Goal: Transaction & Acquisition: Purchase product/service

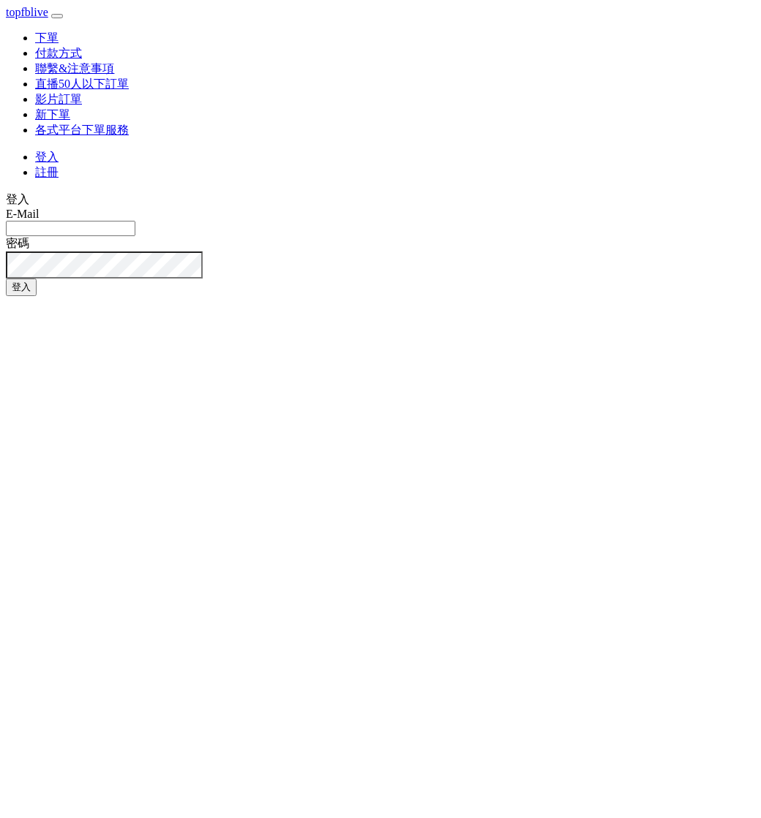
click at [135, 221] on input "E-Mail" at bounding box center [70, 228] width 129 height 15
type input "watin5408@gmail.com"
click at [37, 279] on button "登入" at bounding box center [21, 288] width 31 height 18
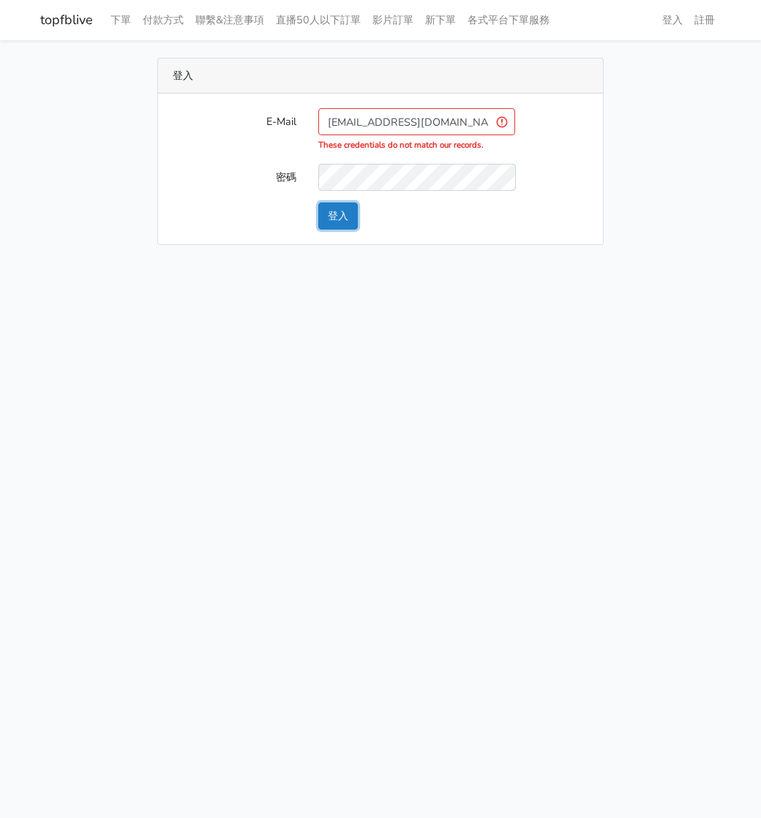
click at [338, 216] on button "登入" at bounding box center [337, 216] width 39 height 27
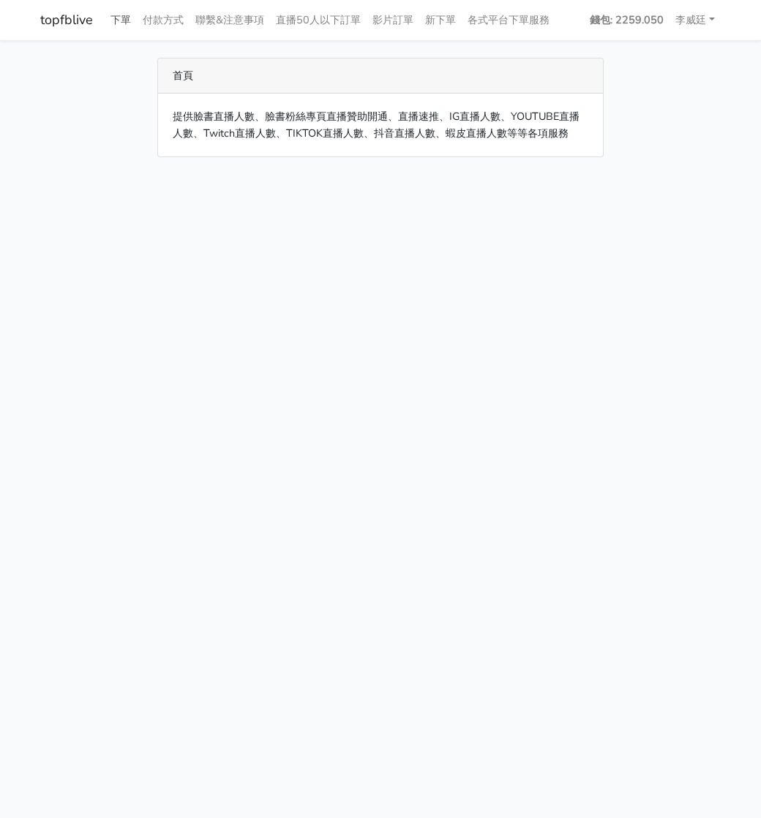
click at [119, 20] on link "下單" at bounding box center [121, 20] width 32 height 29
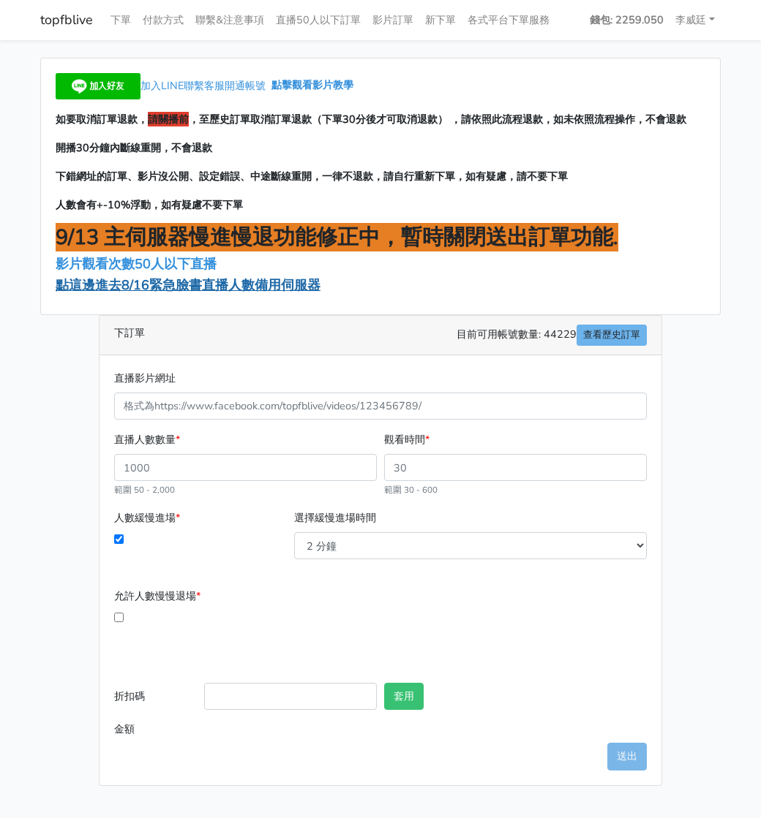
click at [173, 278] on span "點這邊進去8/16緊急臉書直播人數備用伺服器" at bounding box center [188, 285] width 265 height 18
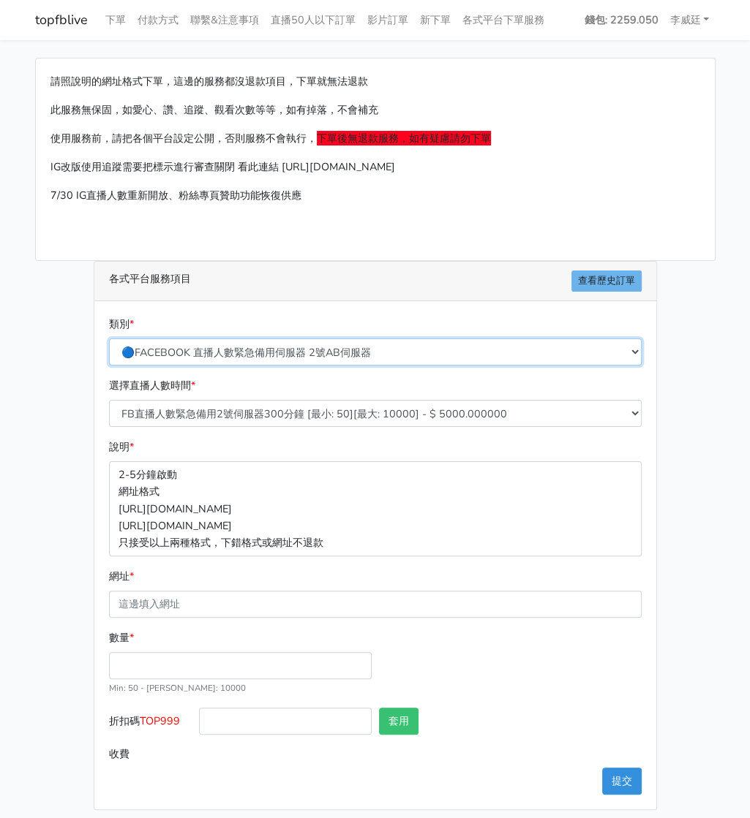
click at [260, 350] on select "🔵FACEBOOK 直播人數緊急備用伺服器 2號AB伺服器 🔵FACEBOOK 網軍專用貼文留言 安全保密 🔵9/30 FACEBOOK 直播人數緩慢進場緩慢…" at bounding box center [375, 352] width 532 height 27
click at [113, 339] on select "🔵FACEBOOK 直播人數緊急備用伺服器 2號AB伺服器 🔵FACEBOOK 網軍專用貼文留言 安全保密 🔵9/30 FACEBOOK 直播人數緩慢進場緩慢…" at bounding box center [375, 352] width 532 height 27
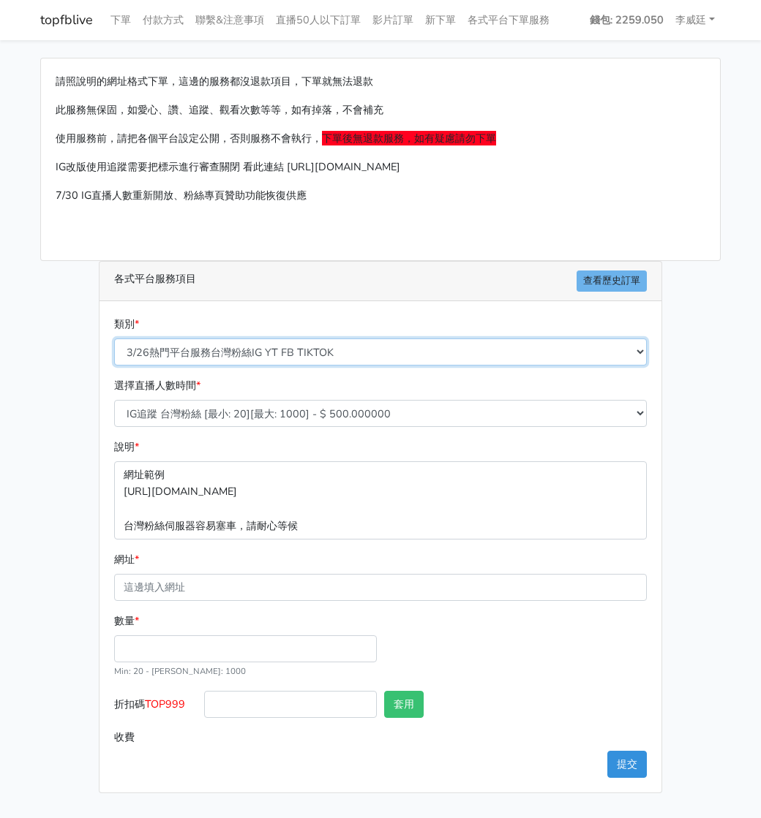
click at [244, 347] on select "🔵FACEBOOK 直播人數緊急備用伺服器 2號AB伺服器 🔵FACEBOOK 網軍專用貼文留言 安全保密 🔵9/30 FACEBOOK 直播人數緩慢進場緩慢…" at bounding box center [380, 352] width 532 height 27
select select "🔵FACEBOOK 直播人數 AB伺服器"
click at [114, 339] on select "🔵FACEBOOK 直播人數緊急備用伺服器 2號AB伺服器 🔵FACEBOOK 網軍專用貼文留言 安全保密 🔵9/30 FACEBOOK 直播人數緩慢進場緩慢…" at bounding box center [380, 352] width 532 height 27
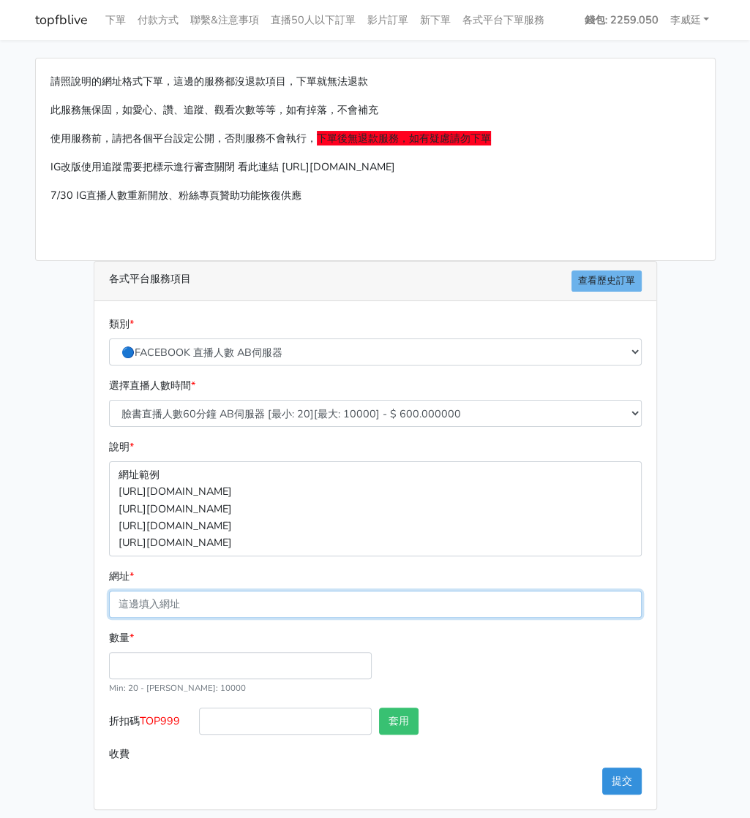
click at [196, 604] on input "網址 *" at bounding box center [375, 604] width 532 height 27
paste input "https://www.facebook.com/applestarry.shop/videos/1415786052968705"
type input "https://www.facebook.com/applestarry.shop/videos/1415786052968705"
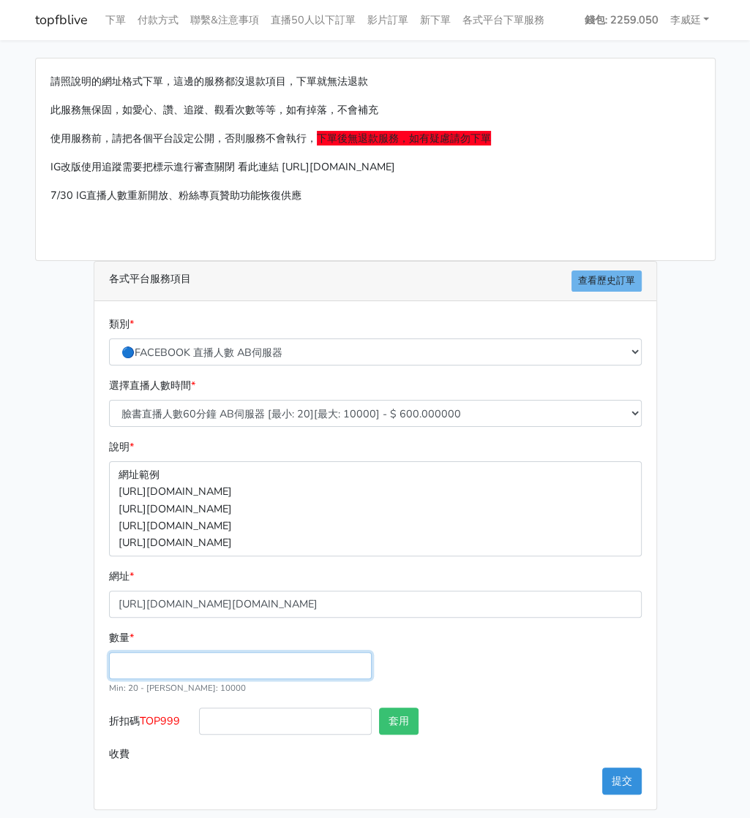
click at [143, 669] on input "數量 *" at bounding box center [240, 665] width 263 height 27
type input "200"
type input "120.000"
drag, startPoint x: 184, startPoint y: 720, endPoint x: 143, endPoint y: 719, distance: 41.0
click at [144, 720] on label "折扣碼 TOP999" at bounding box center [150, 724] width 90 height 33
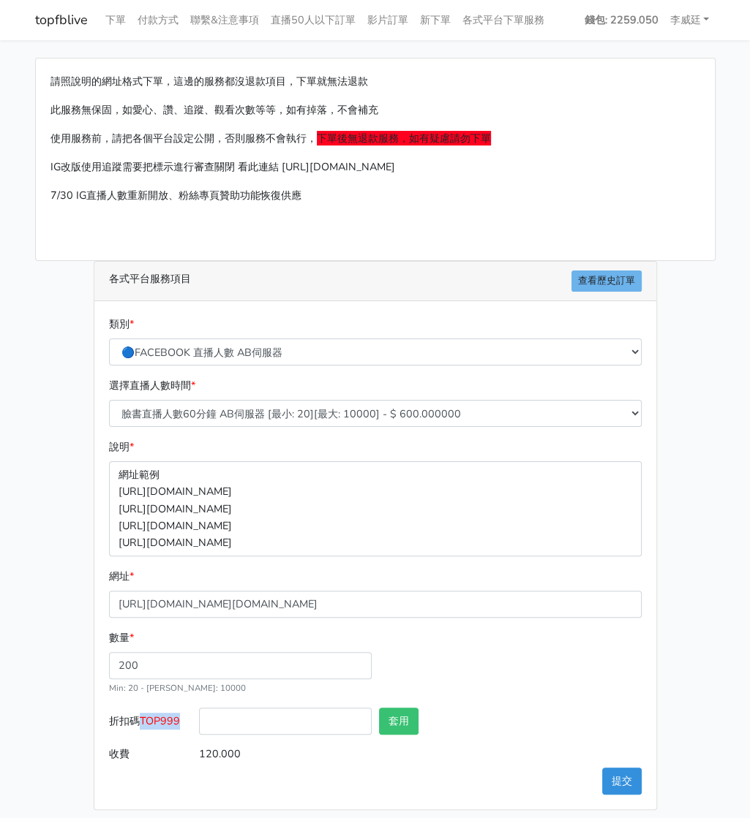
copy span "TOP999"
click at [255, 714] on input "折扣碼 TOP999" at bounding box center [285, 721] width 173 height 27
paste input "TOP999"
type input "TOP999"
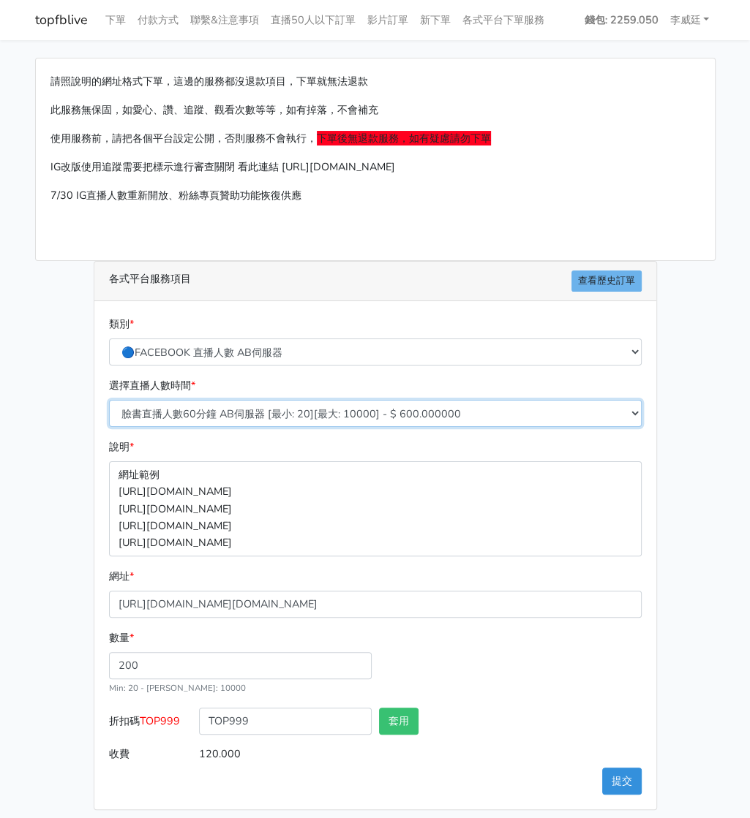
click at [274, 418] on select "臉書直播人數60分鐘 AB伺服器 [最小: 20][最大: 10000] - $ 600.000000 臉書直播人數90分鐘 AB伺服器 [最小: 20][最…" at bounding box center [375, 413] width 532 height 27
select select "612"
click at [109, 400] on select "臉書直播人數60分鐘 AB伺服器 [最小: 20][最大: 10000] - $ 600.000000 臉書直播人數90分鐘 AB伺服器 [最小: 20][最…" at bounding box center [375, 413] width 532 height 27
type input "480.000"
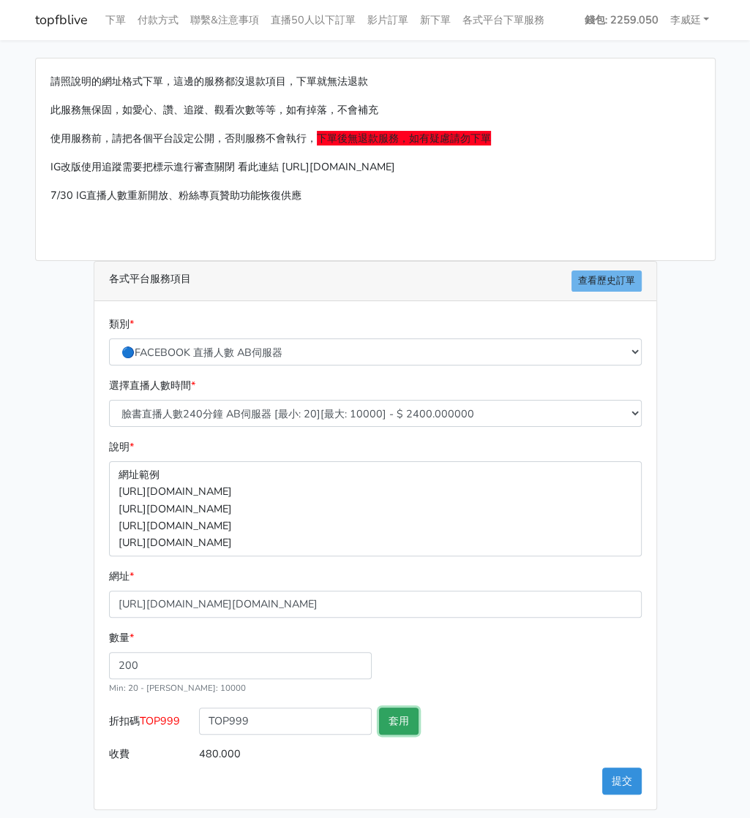
click at [403, 719] on button "套用" at bounding box center [398, 721] width 39 height 27
type input "套用失敗"
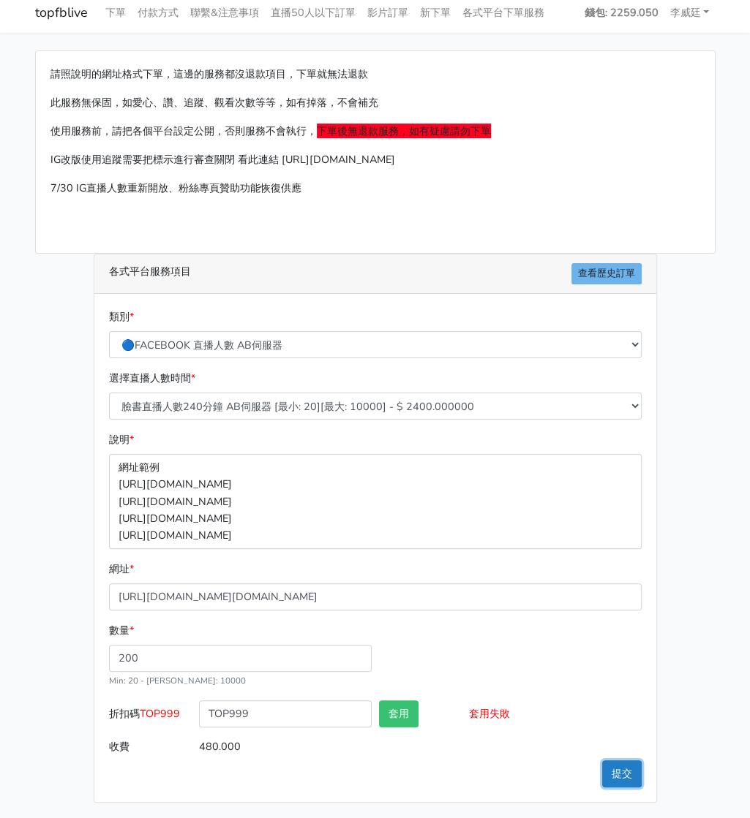
click at [625, 773] on button "提交" at bounding box center [621, 774] width 39 height 27
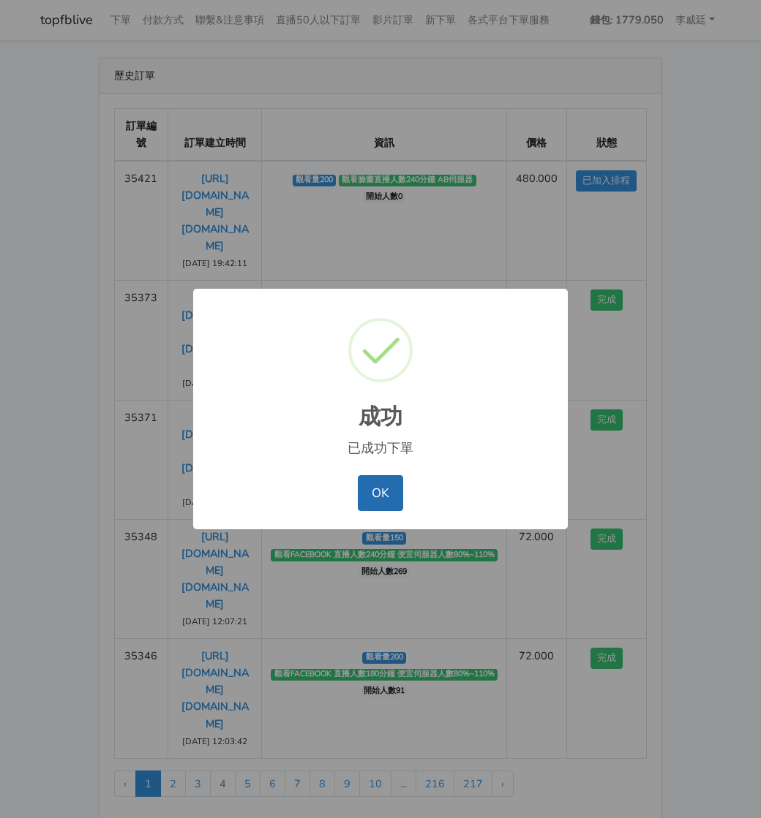
click at [376, 490] on button "OK" at bounding box center [380, 492] width 45 height 35
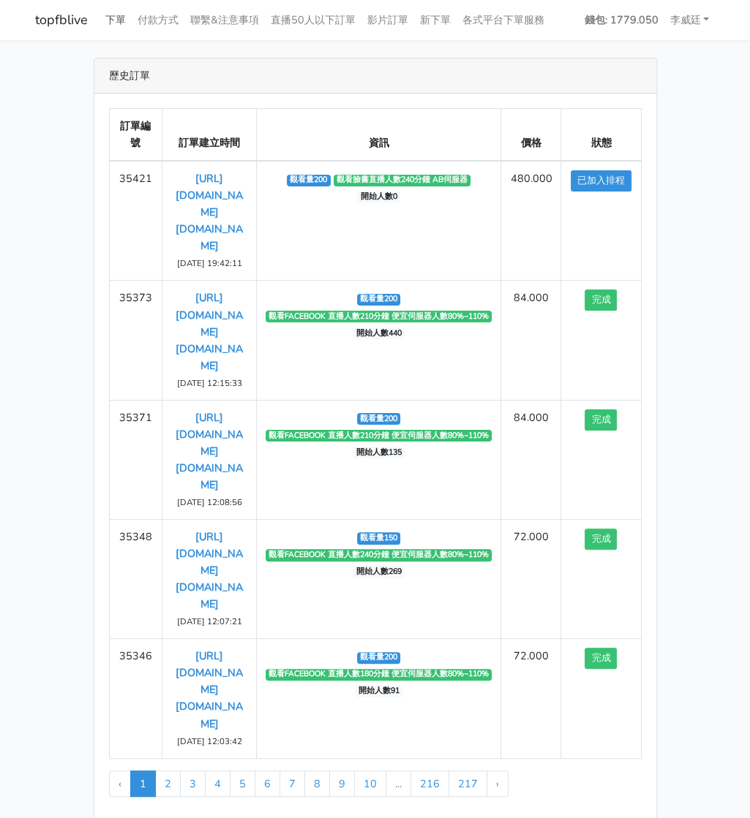
click at [120, 18] on link "下單" at bounding box center [115, 20] width 32 height 29
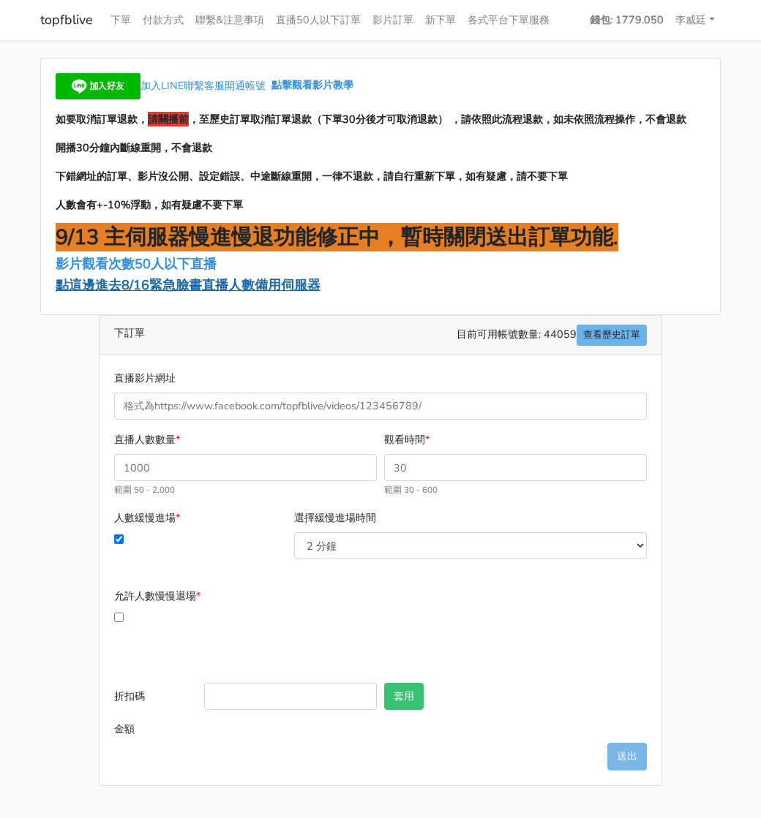
click at [164, 287] on span "點這邊進去8/16緊急臉書直播人數備用伺服器" at bounding box center [188, 285] width 265 height 18
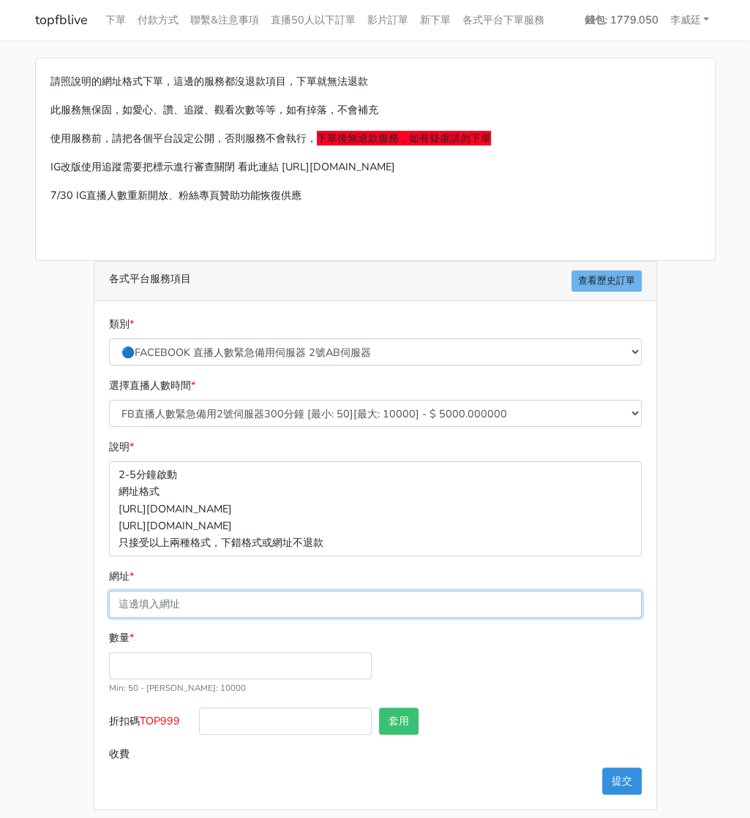
click at [175, 595] on input "網址 *" at bounding box center [375, 604] width 532 height 27
paste input "https://www.facebook.com/applestarry.shop/videos/1415786052968705"
type input "https://www.facebook.com/applestarry.shop/videos/1415786052968705"
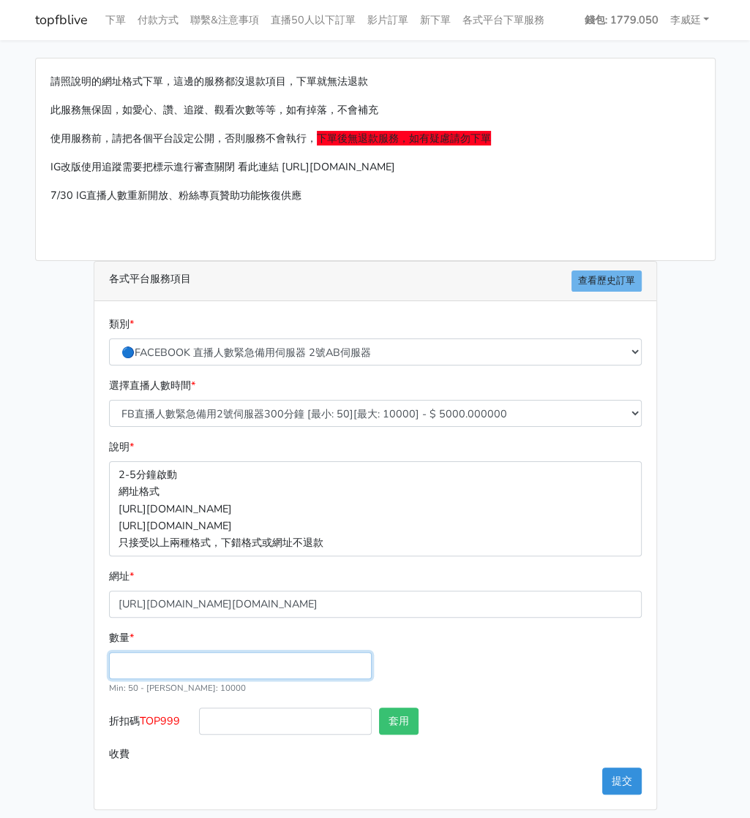
click at [152, 669] on input "數量 *" at bounding box center [240, 665] width 263 height 27
type input "100"
type input "500.000"
drag, startPoint x: 185, startPoint y: 719, endPoint x: 143, endPoint y: 723, distance: 41.8
click at [143, 723] on label "折扣碼 TOP999" at bounding box center [150, 724] width 90 height 33
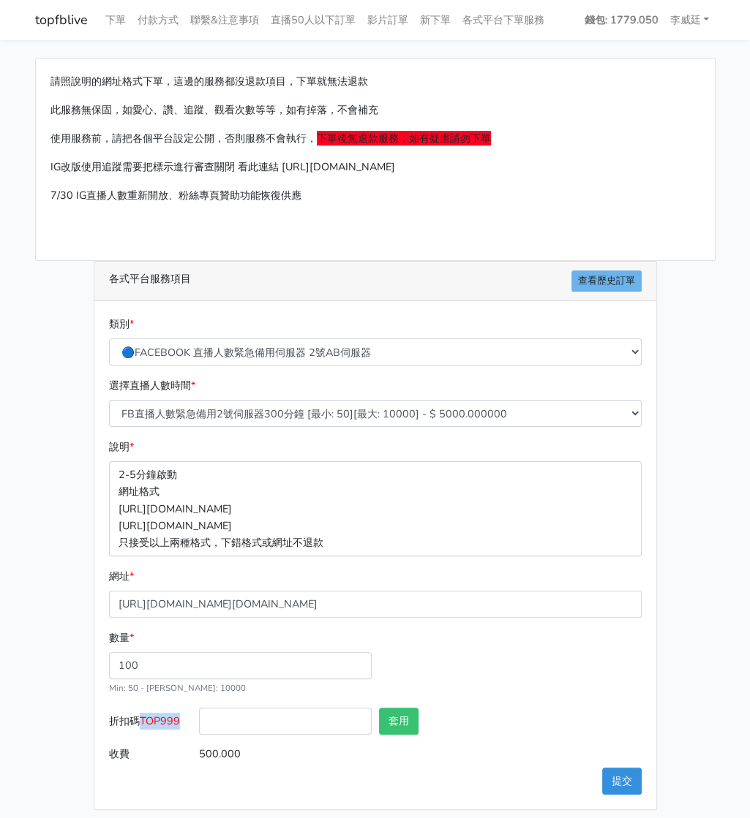
copy span "TOP999"
click at [237, 725] on input "折扣碼 TOP999" at bounding box center [285, 721] width 173 height 27
paste input "TOP999"
type input "TOP999"
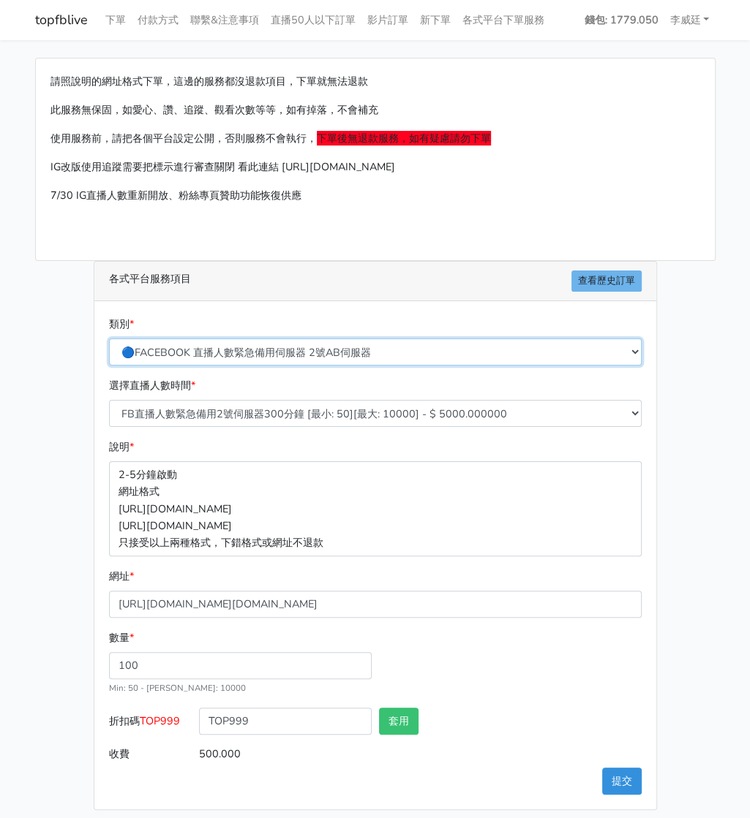
click at [304, 347] on select "🔵FACEBOOK 直播人數緊急備用伺服器 2號AB伺服器 🔵FACEBOOK 網軍專用貼文留言 安全保密 🔵9/30 FACEBOOK 直播人數緩慢進場緩慢…" at bounding box center [375, 352] width 532 height 27
select select "3/26熱門平台服務台灣粉絲IG YT FB TIKTOK"
click at [113, 339] on select "🔵FACEBOOK 直播人數緊急備用伺服器 2號AB伺服器 🔵FACEBOOK 網軍專用貼文留言 安全保密 🔵9/30 FACEBOOK 直播人數緩慢進場緩慢…" at bounding box center [375, 352] width 532 height 27
type input "50.000"
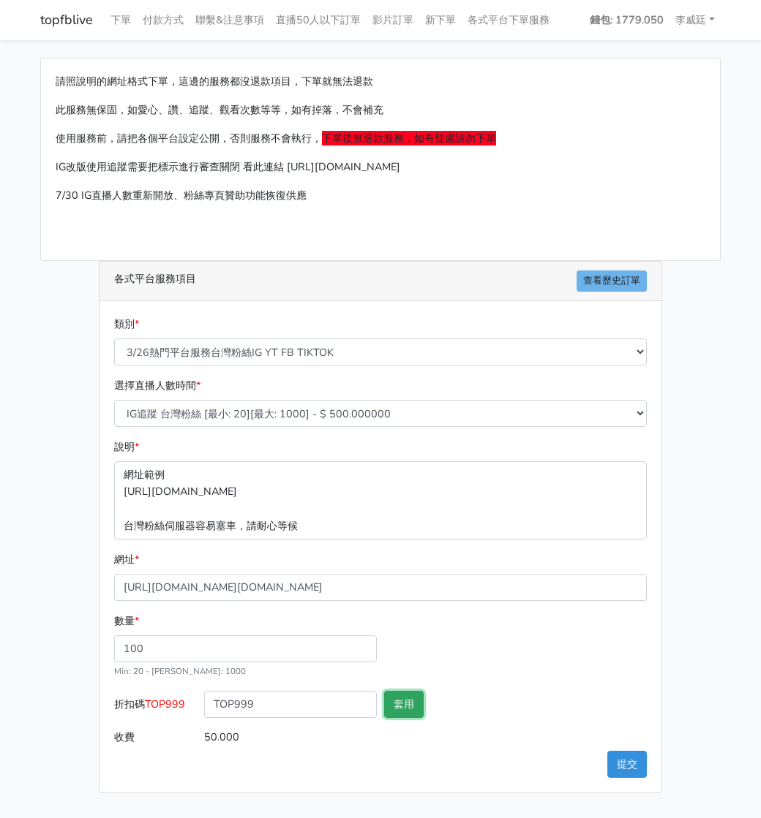
click at [409, 710] on button "套用" at bounding box center [403, 704] width 39 height 27
type input "套用失敗"
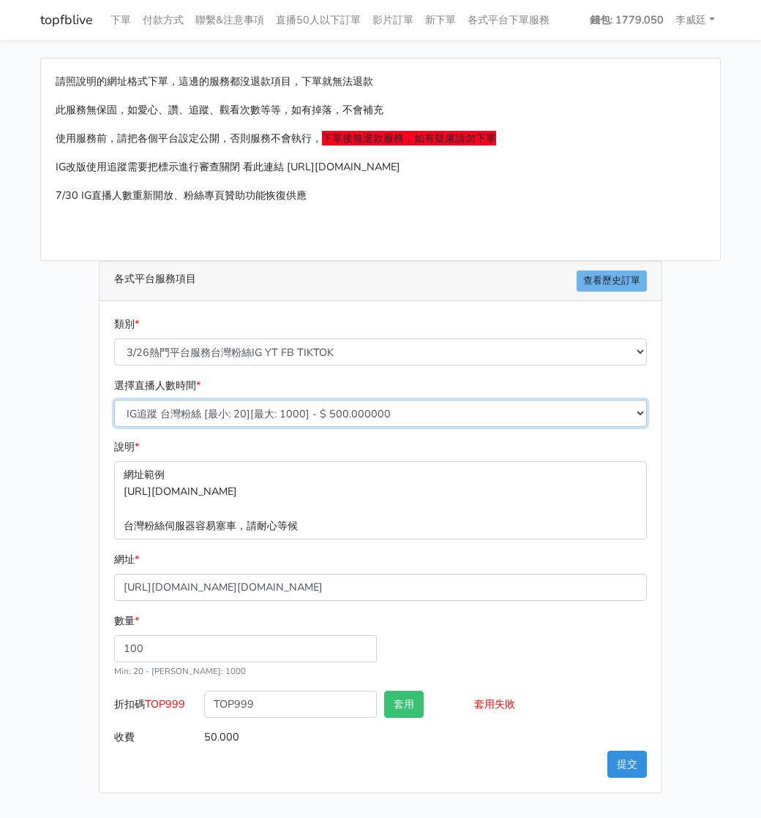
click at [323, 412] on select "IG追蹤 台灣粉絲 [最小: 20][最大: 1000] - $ 500.000000 IG愛心 台灣粉絲 [最小: 20][最大: 1000] - $ 35…" at bounding box center [380, 413] width 532 height 27
select select "669"
click at [114, 400] on select "IG追蹤 台灣粉絲 [最小: 20][最大: 1000] - $ 500.000000 IG愛心 台灣粉絲 [最小: 20][最大: 1000] - $ 35…" at bounding box center [380, 413] width 532 height 27
type input "48.000"
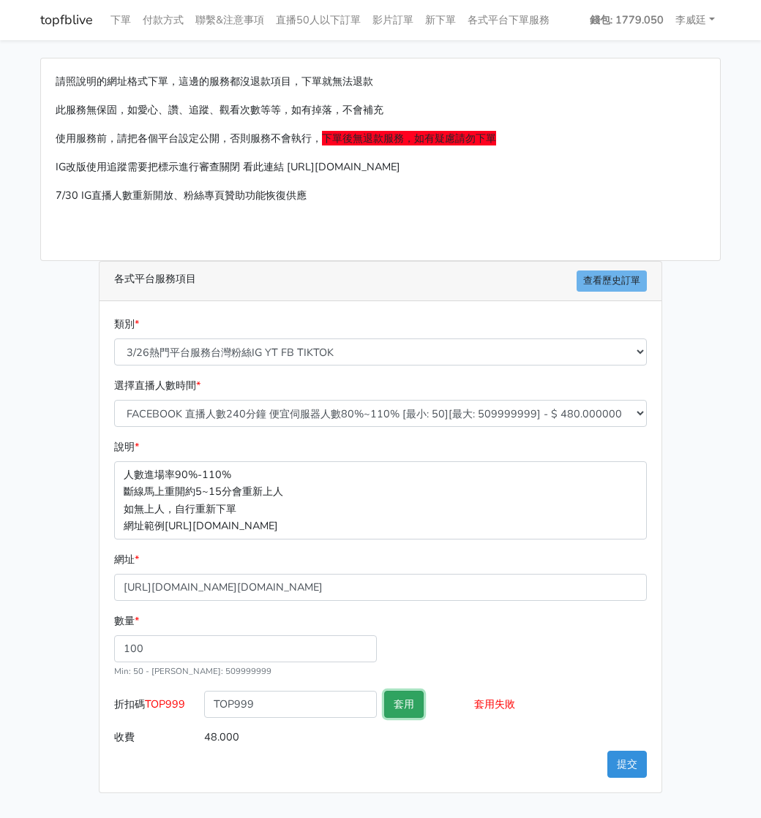
click at [410, 700] on button "套用" at bounding box center [403, 704] width 39 height 27
drag, startPoint x: 167, startPoint y: 646, endPoint x: 99, endPoint y: 643, distance: 68.1
click at [99, 643] on div "類別 * 🔵FACEBOOK 直播人數緊急備用伺服器 2號AB伺服器 🔵FACEBOOK 網軍專用貼文留言 安全保密 🔵9/30 FACEBOOK 直播人數緩…" at bounding box center [380, 546] width 562 height 491
type input "150"
type input "72.000"
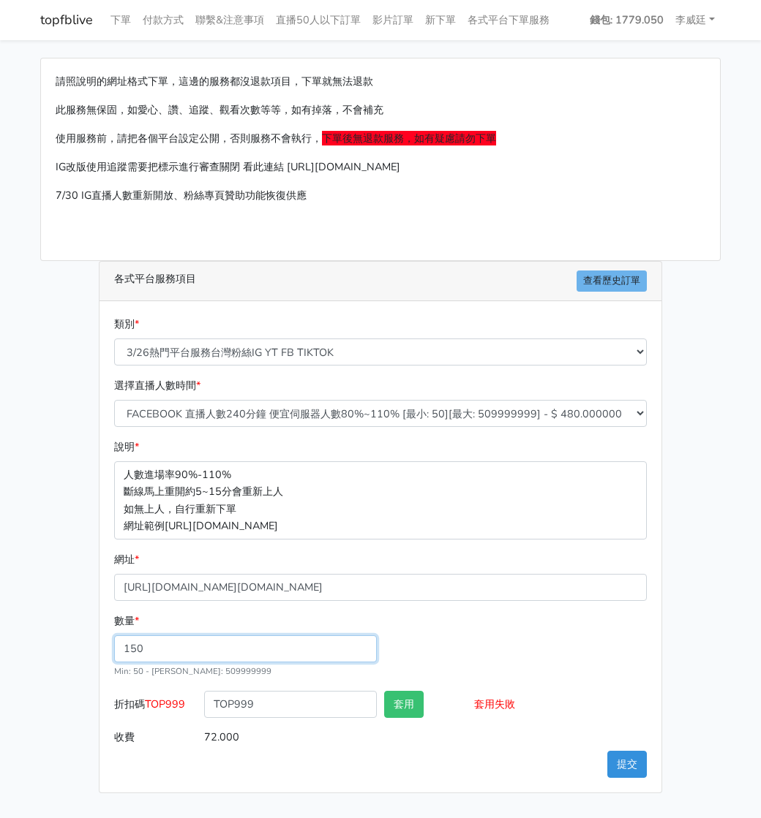
click at [486, 655] on div "數量 * 150 Min: 50 - Max: 509999999" at bounding box center [380, 652] width 540 height 78
click at [628, 765] on button "提交" at bounding box center [626, 764] width 39 height 27
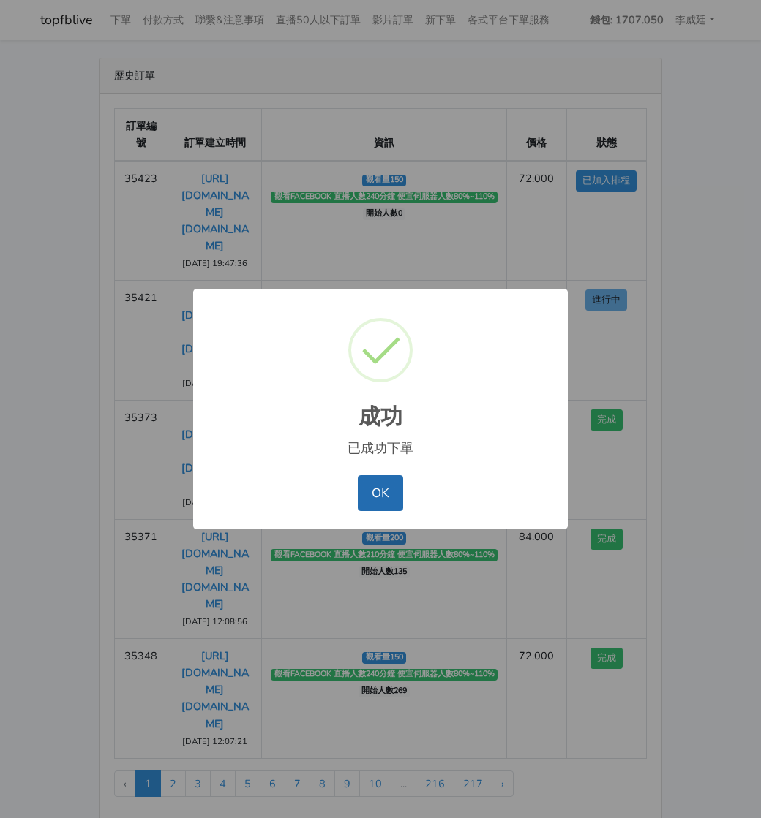
click at [377, 496] on button "OK" at bounding box center [380, 492] width 45 height 35
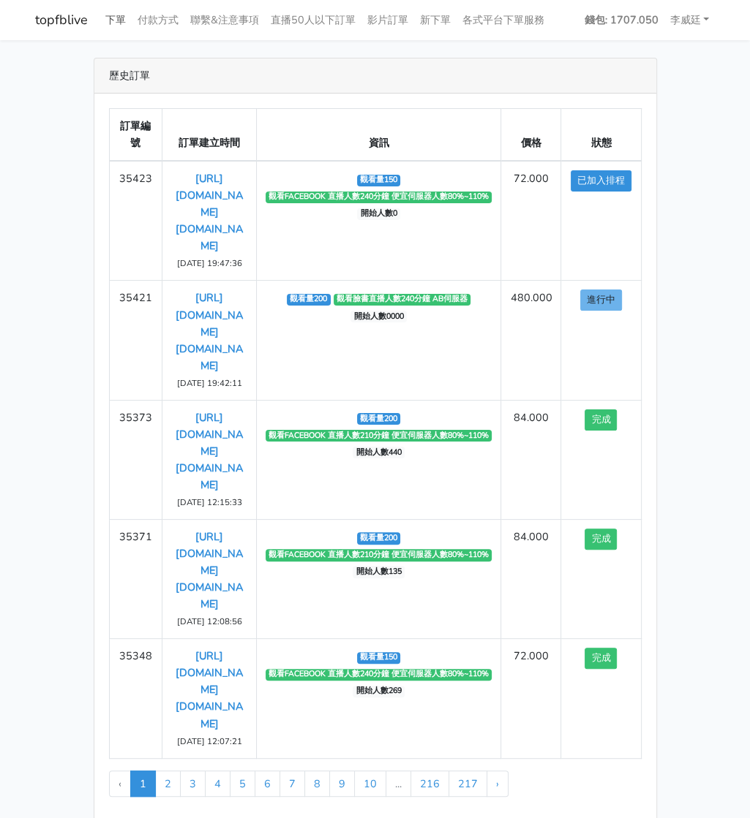
click at [117, 18] on link "下單" at bounding box center [115, 20] width 32 height 29
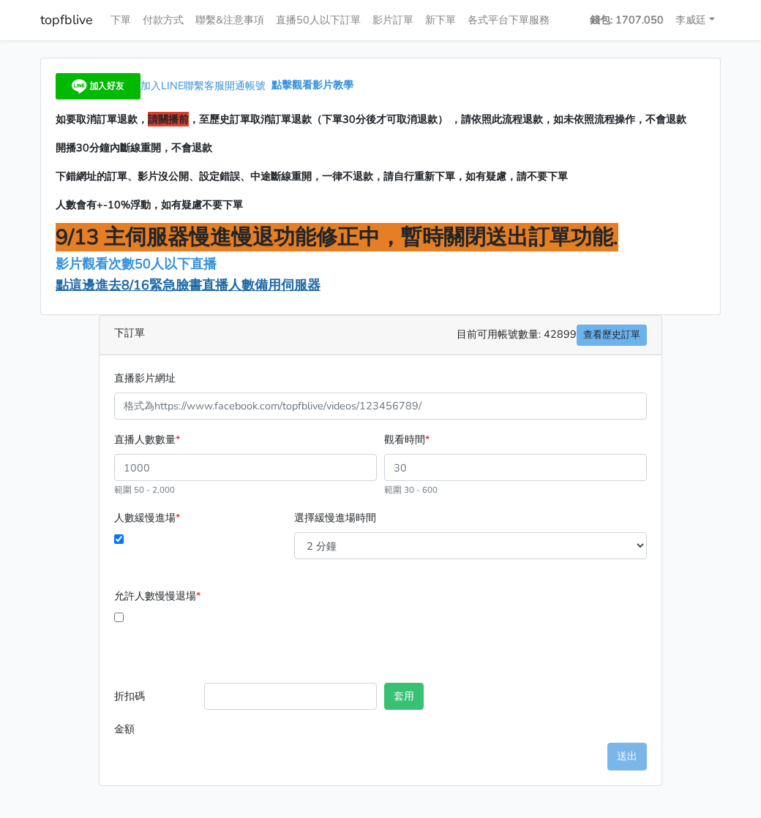
click at [177, 282] on span "點這邊進去8/16緊急臉書直播人數備用伺服器" at bounding box center [188, 285] width 265 height 18
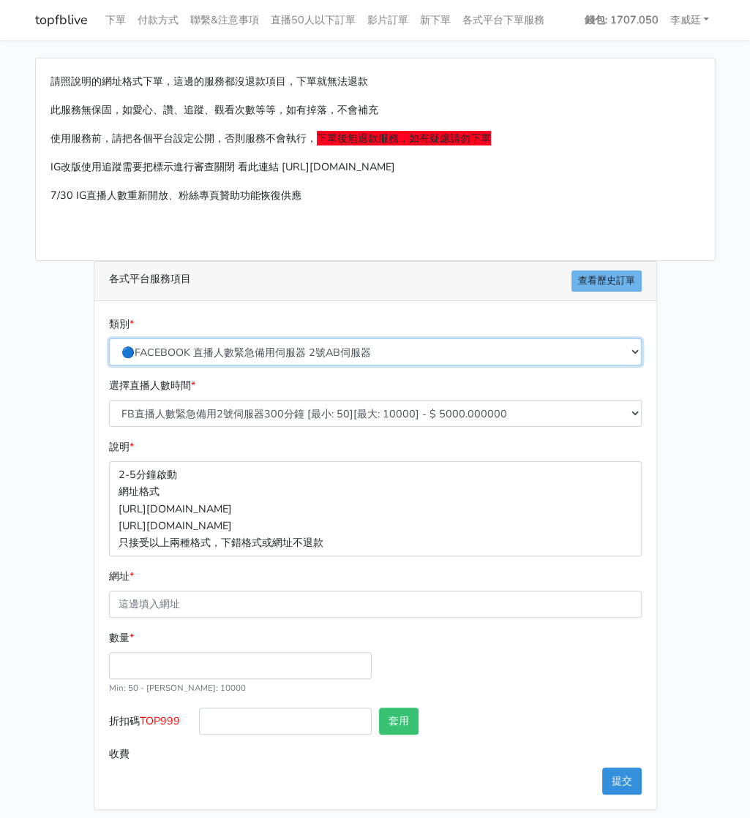
click at [296, 349] on select "🔵FACEBOOK 直播人數緊急備用伺服器 2號AB伺服器 🔵FACEBOOK 網軍專用貼文留言 安全保密 🔵9/30 FACEBOOK 直播人數緩慢進場緩慢…" at bounding box center [375, 352] width 532 height 27
select select "3/26熱門平台服務台灣粉絲IG YT FB TIKTOK"
click at [113, 339] on select "🔵FACEBOOK 直播人數緊急備用伺服器 2號AB伺服器 🔵FACEBOOK 網軍專用貼文留言 安全保密 🔵9/30 FACEBOOK 直播人數緩慢進場緩慢…" at bounding box center [375, 352] width 532 height 27
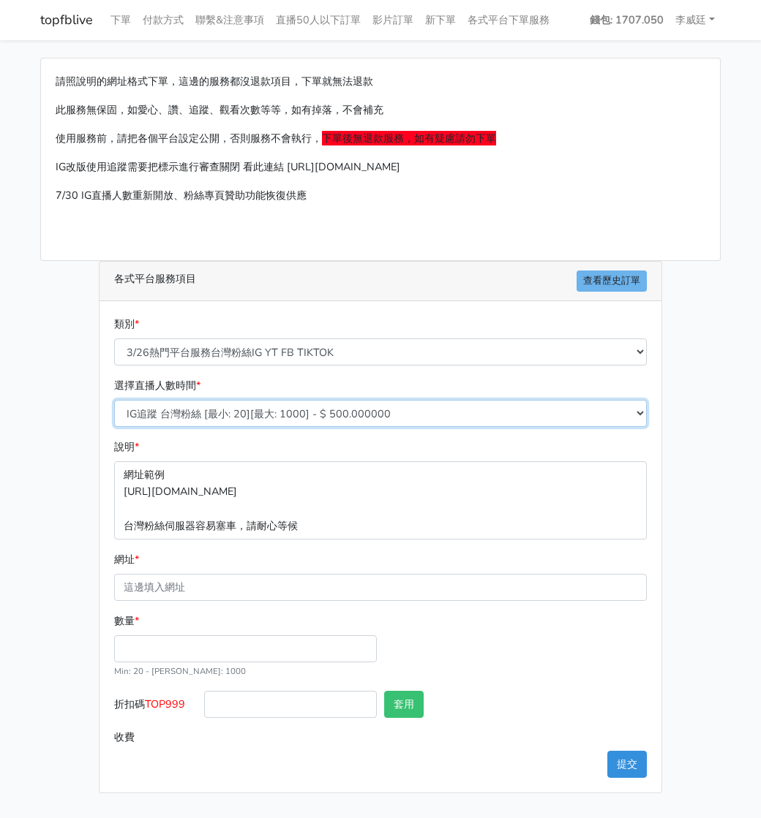
click at [240, 413] on select "IG追蹤 台灣粉絲 [最小: 20][最大: 1000] - $ 500.000000 IG愛心 台灣粉絲 [最小: 20][最大: 1000] - $ 35…" at bounding box center [380, 413] width 532 height 27
select select "669"
click at [114, 400] on select "IG追蹤 台灣粉絲 [最小: 20][最大: 1000] - $ 500.000000 IG愛心 台灣粉絲 [最小: 20][最大: 1000] - $ 35…" at bounding box center [380, 413] width 532 height 27
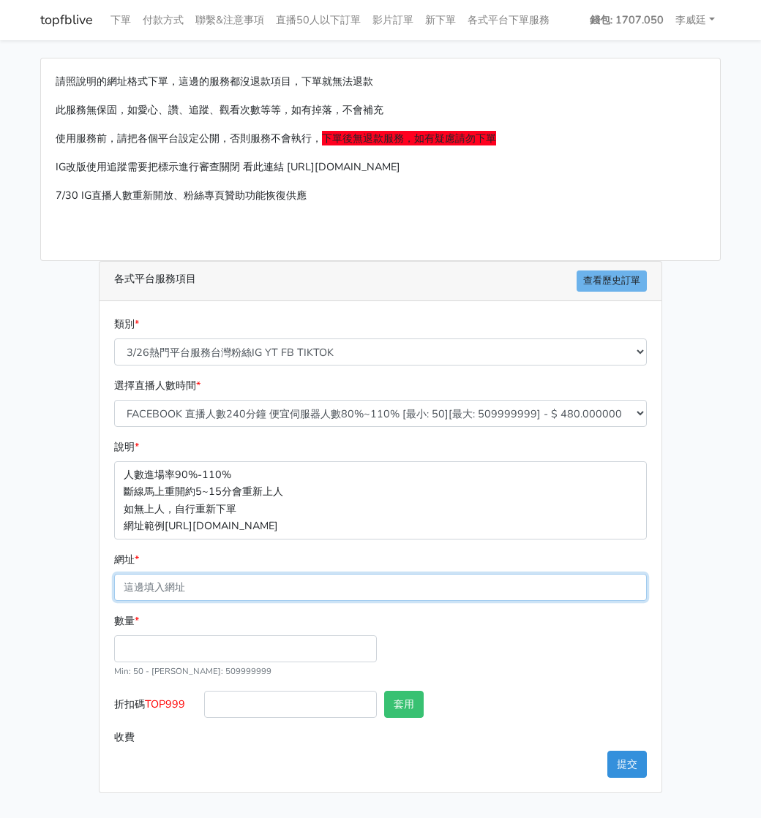
click at [219, 584] on input "網址 *" at bounding box center [380, 587] width 532 height 27
paste input "[URL][DOMAIN_NAME][DOMAIN_NAME]"
type input "[URL][DOMAIN_NAME][DOMAIN_NAME]"
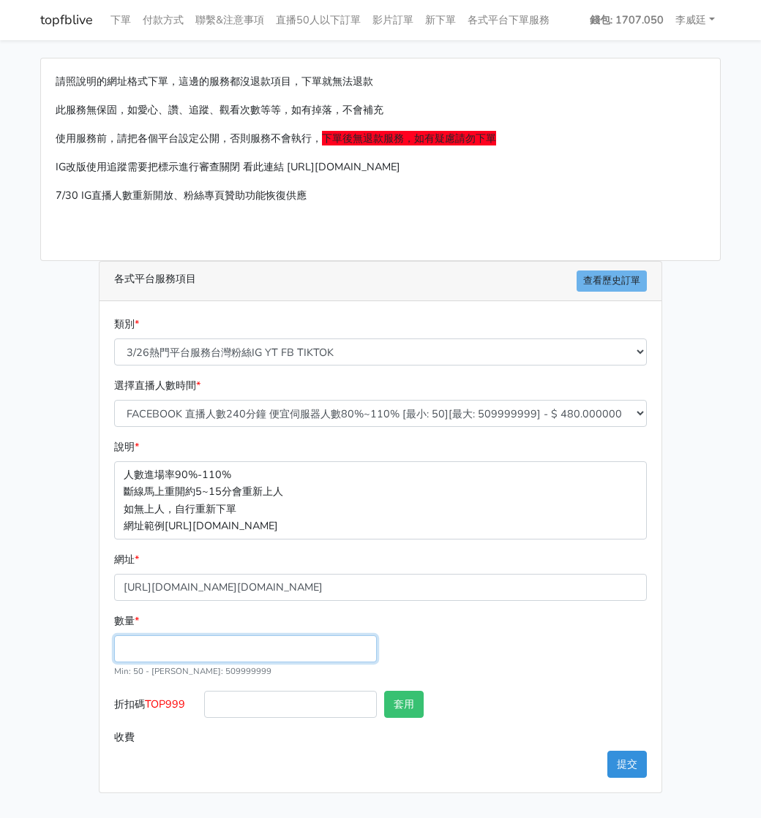
click at [159, 651] on input "數量 *" at bounding box center [245, 649] width 263 height 27
type input "100"
type input "48.000"
drag, startPoint x: 187, startPoint y: 704, endPoint x: 148, endPoint y: 704, distance: 39.5
click at [148, 704] on span "TOP999" at bounding box center [165, 704] width 40 height 15
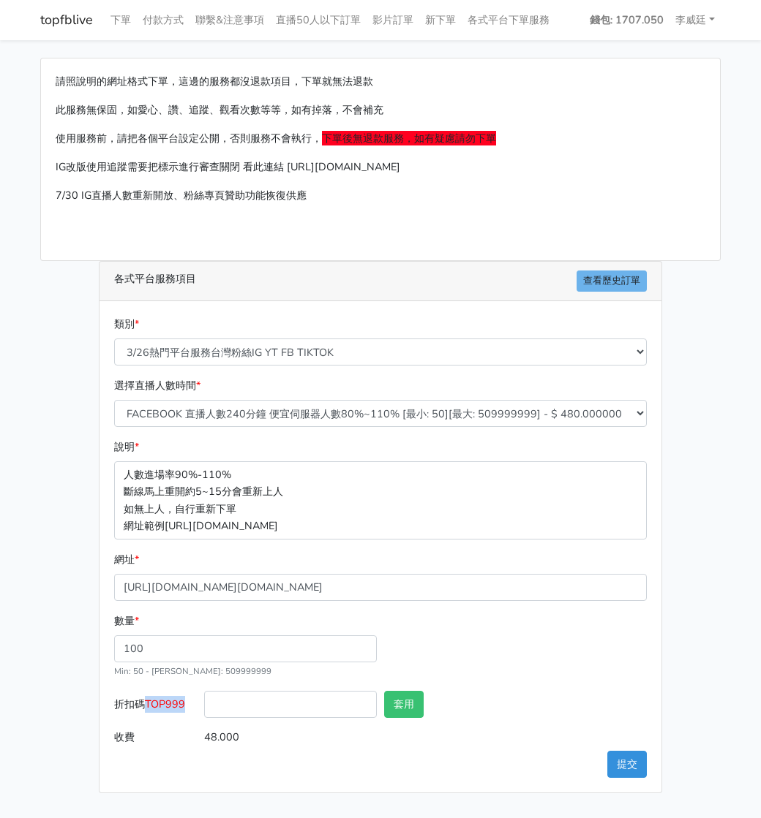
copy span "TOP999"
click at [255, 701] on input "折扣碼 TOP999" at bounding box center [290, 704] width 173 height 27
paste input "TOP999"
type input "TOP999"
click at [410, 692] on button "套用" at bounding box center [403, 704] width 39 height 27
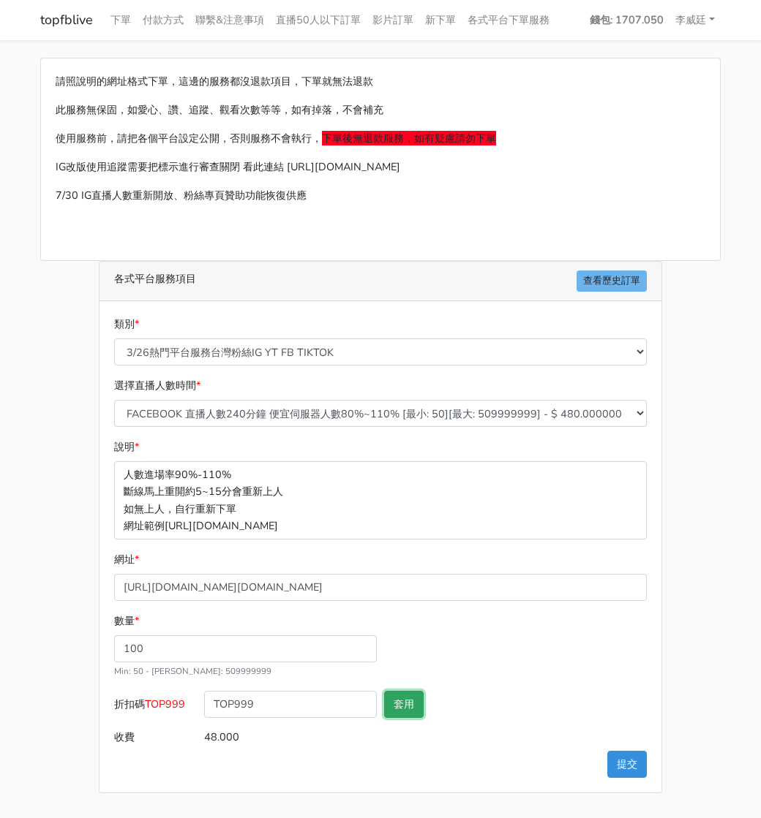
type input "套用失敗"
click at [625, 760] on button "提交" at bounding box center [626, 764] width 39 height 27
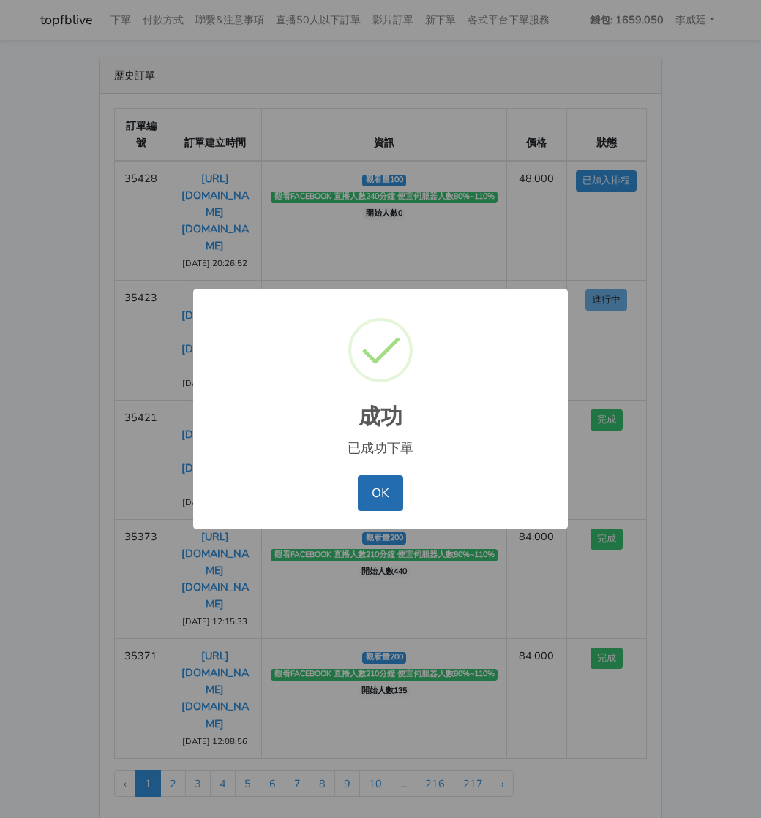
click at [388, 508] on button "OK" at bounding box center [380, 492] width 45 height 35
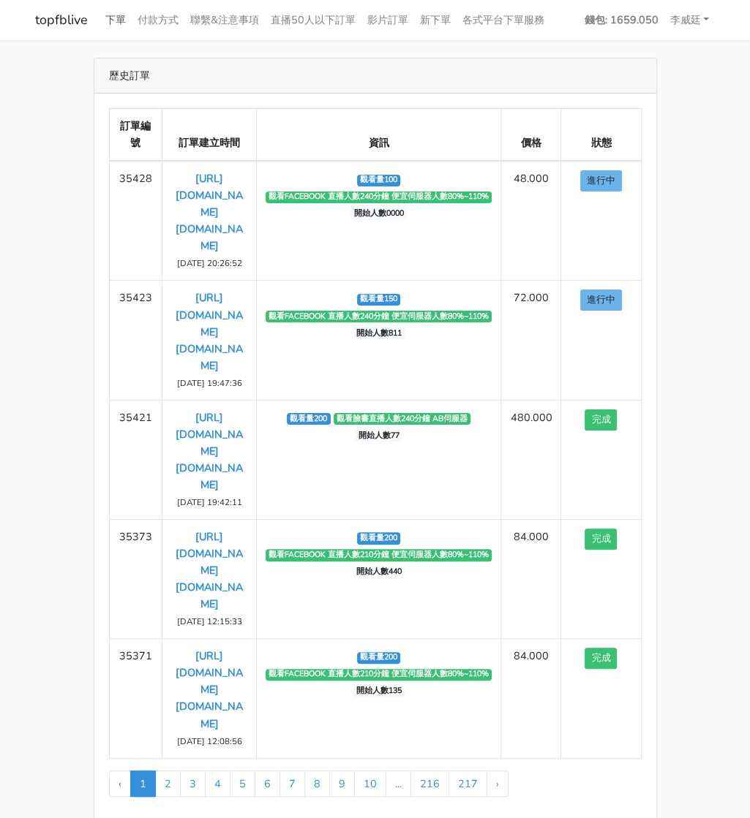
click at [124, 17] on link "下單" at bounding box center [115, 20] width 32 height 29
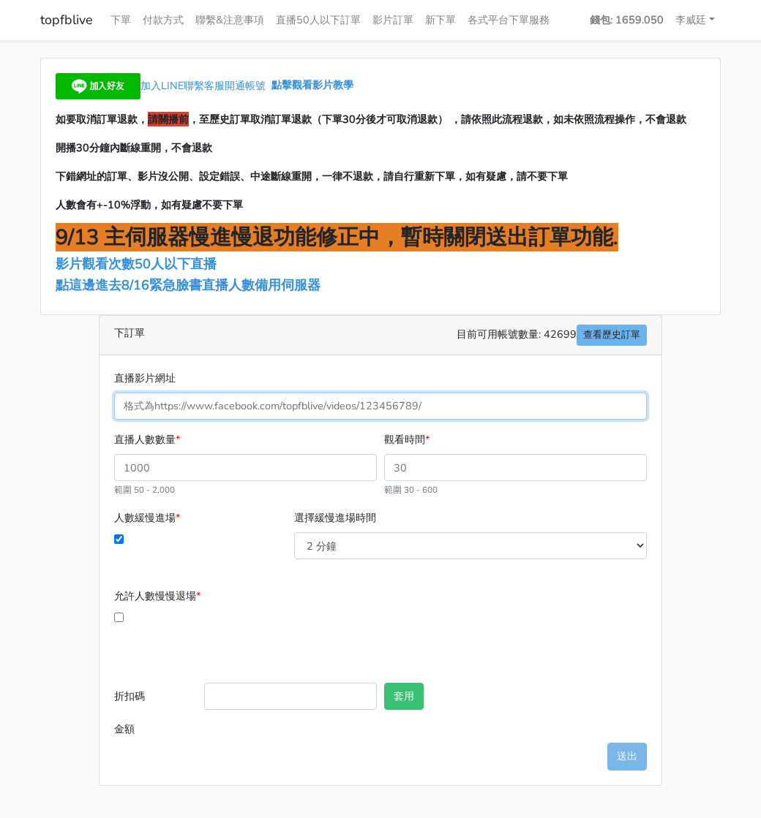
click at [178, 402] on input "直播影片網址" at bounding box center [380, 406] width 532 height 27
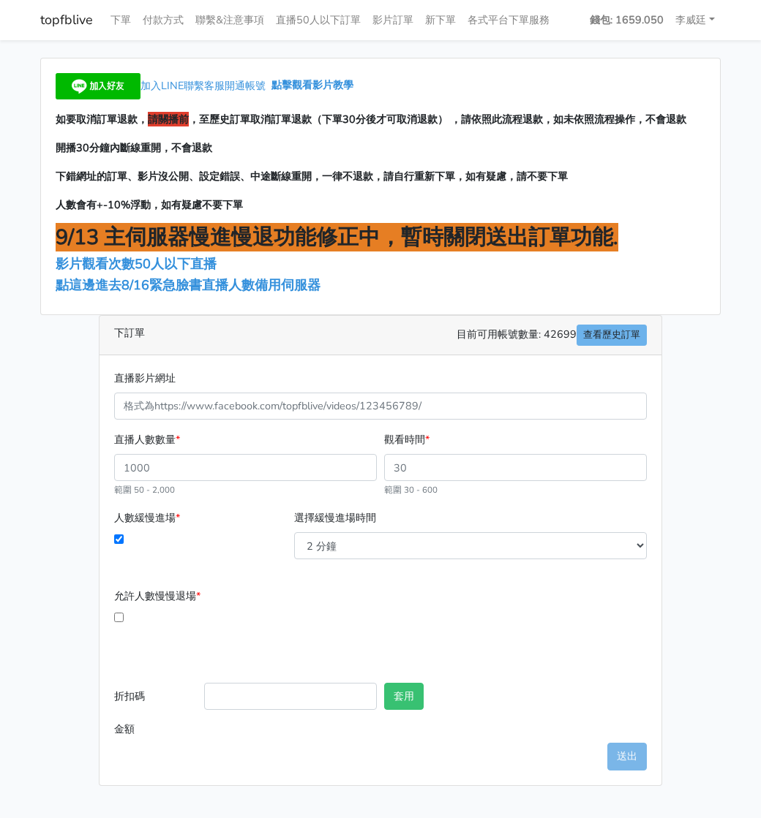
click at [410, 294] on div "加入LINE聯繫客服開通帳號 點擊觀看影片教學 如要取消訂單退款， 請關播前 ，至歷史訂單取消訂單退款（下單30分後才可取消退款） ，請依照此流程退款，如未依…" at bounding box center [380, 187] width 679 height 256
click at [234, 286] on span "點這邊進去8/16緊急臉書直播人數備用伺服器" at bounding box center [188, 285] width 265 height 18
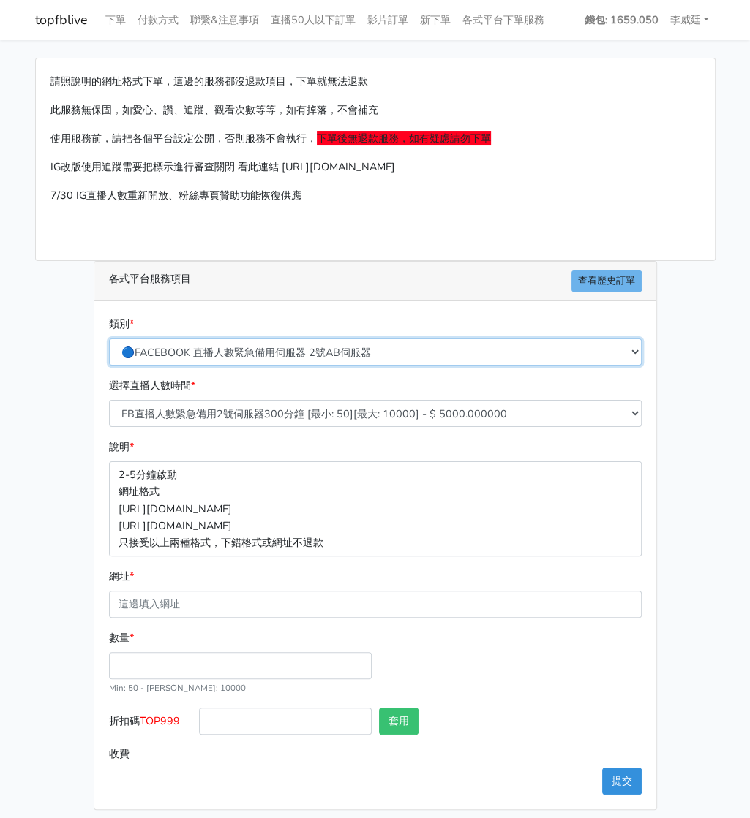
click at [240, 347] on select "🔵FACEBOOK 直播人數緊急備用伺服器 2號AB伺服器 🔵FACEBOOK 網軍專用貼文留言 安全保密 🔵9/30 FACEBOOK 直播人數緩慢進場緩慢…" at bounding box center [375, 352] width 532 height 27
select select "3/26熱門平台服務台灣粉絲IG YT FB TIKTOK"
click at [113, 339] on select "🔵FACEBOOK 直播人數緊急備用伺服器 2號AB伺服器 🔵FACEBOOK 網軍專用貼文留言 安全保密 🔵9/30 FACEBOOK 直播人數緩慢進場緩慢…" at bounding box center [375, 352] width 532 height 27
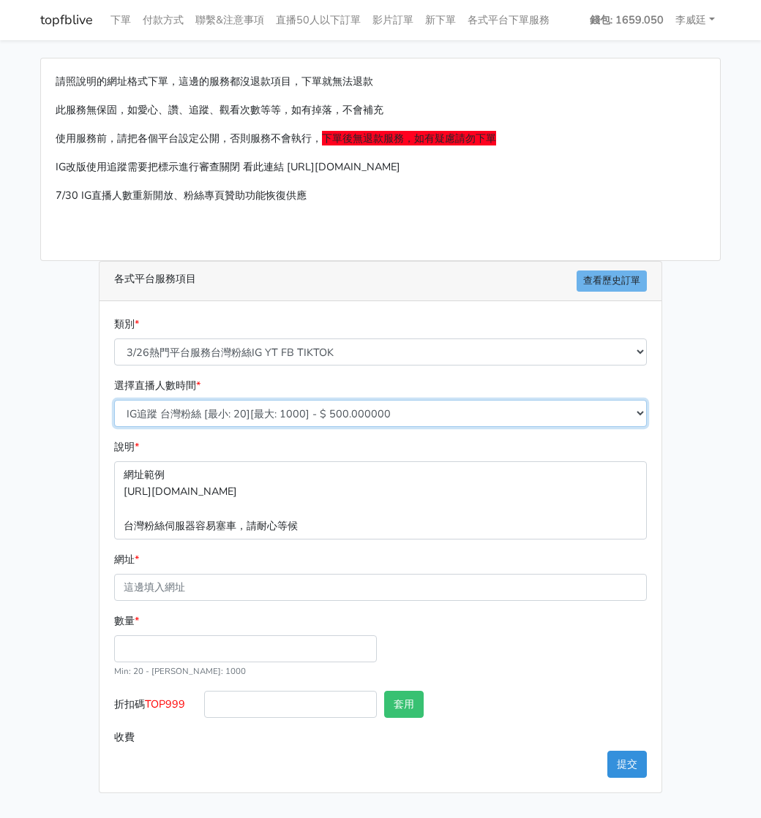
click at [218, 415] on select "IG追蹤 台灣粉絲 [最小: 20][最大: 1000] - $ 500.000000 IG愛心 台灣粉絲 [最小: 20][最大: 1000] - $ 35…" at bounding box center [380, 413] width 532 height 27
select select "667"
click at [114, 400] on select "IG追蹤 台灣粉絲 [最小: 20][最大: 1000] - $ 500.000000 IG愛心 台灣粉絲 [最小: 20][最大: 1000] - $ 35…" at bounding box center [380, 413] width 532 height 27
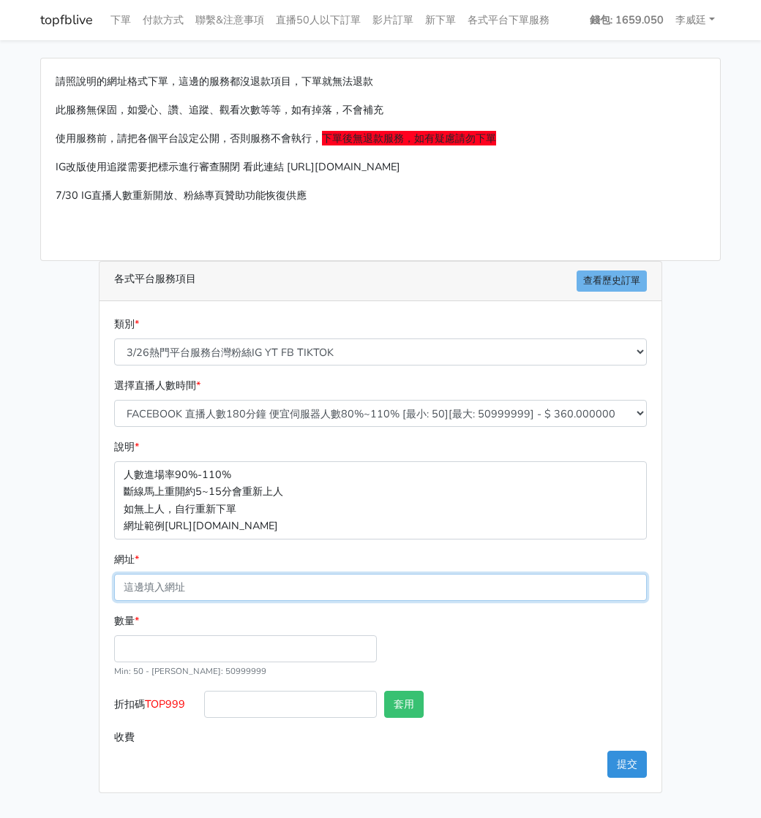
click at [193, 584] on input "網址 *" at bounding box center [380, 587] width 532 height 27
paste input "[URL][DOMAIN_NAME][DOMAIN_NAME]"
type input "[URL][DOMAIN_NAME][DOMAIN_NAME]"
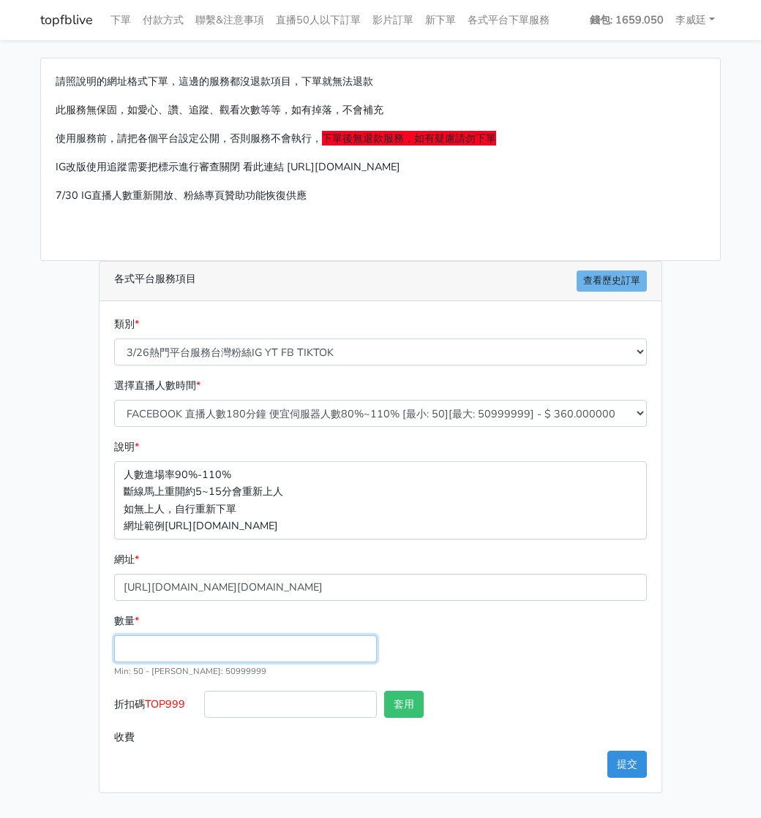
click at [143, 640] on input "數量 *" at bounding box center [245, 649] width 263 height 27
type input "100"
type input "36.000"
drag, startPoint x: 187, startPoint y: 703, endPoint x: 150, endPoint y: 699, distance: 37.5
click at [150, 699] on span "TOP999" at bounding box center [165, 704] width 40 height 15
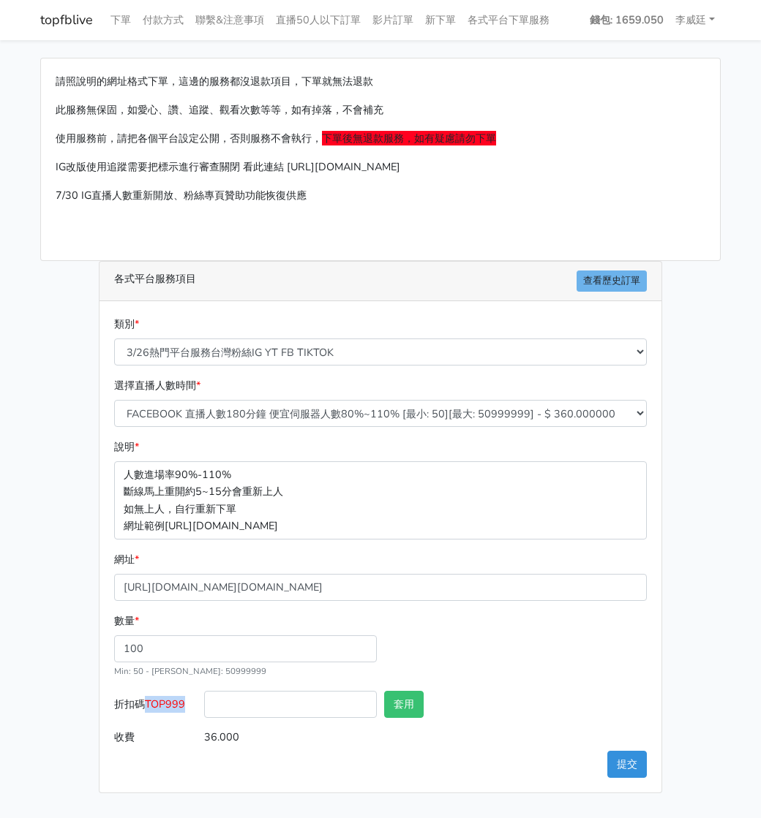
copy span "TOP999"
click at [263, 705] on input "折扣碼 TOP999" at bounding box center [290, 704] width 173 height 27
paste input "TOP999"
type input "TOP999"
click at [414, 700] on button "套用" at bounding box center [403, 704] width 39 height 27
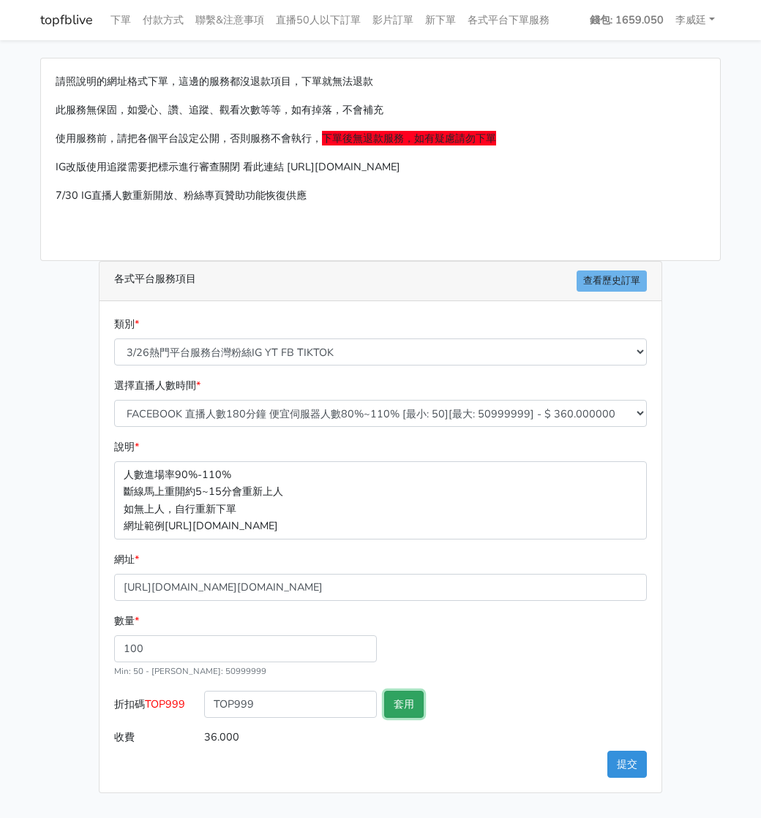
type input "套用失敗"
click at [628, 762] on button "提交" at bounding box center [626, 764] width 39 height 27
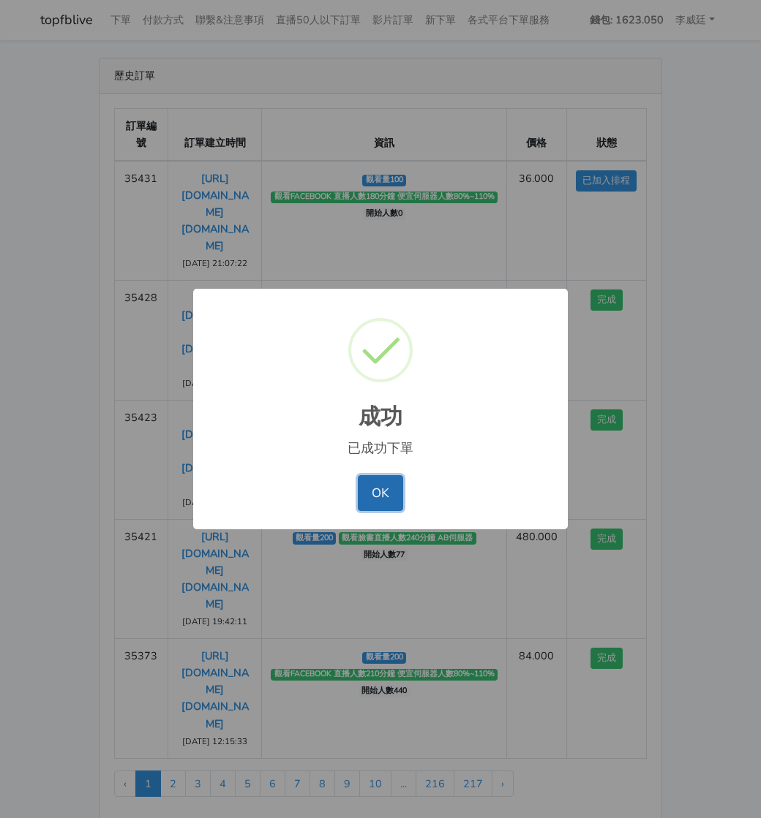
click at [385, 488] on button "OK" at bounding box center [380, 492] width 45 height 35
